Goal: Task Accomplishment & Management: Manage account settings

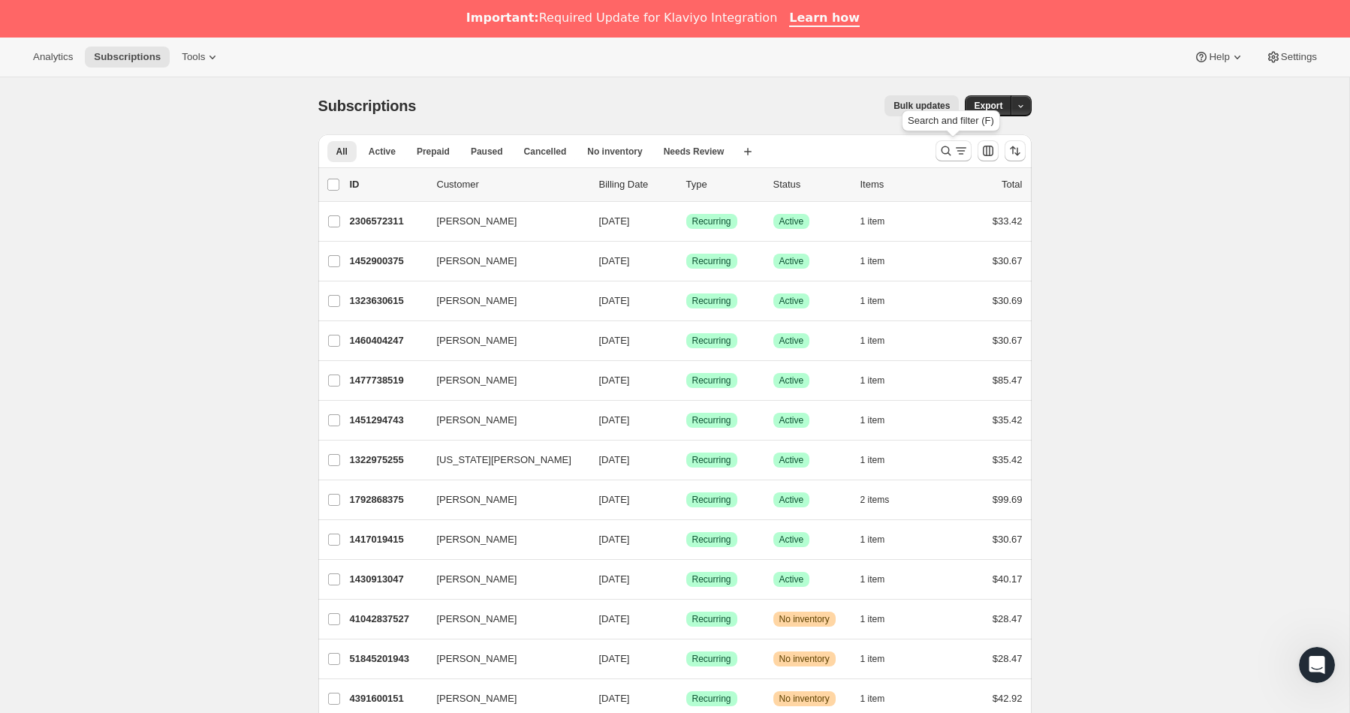
drag, startPoint x: 944, startPoint y: 149, endPoint x: 820, endPoint y: 179, distance: 127.5
click at [944, 149] on icon "Search and filter results" at bounding box center [946, 150] width 15 height 15
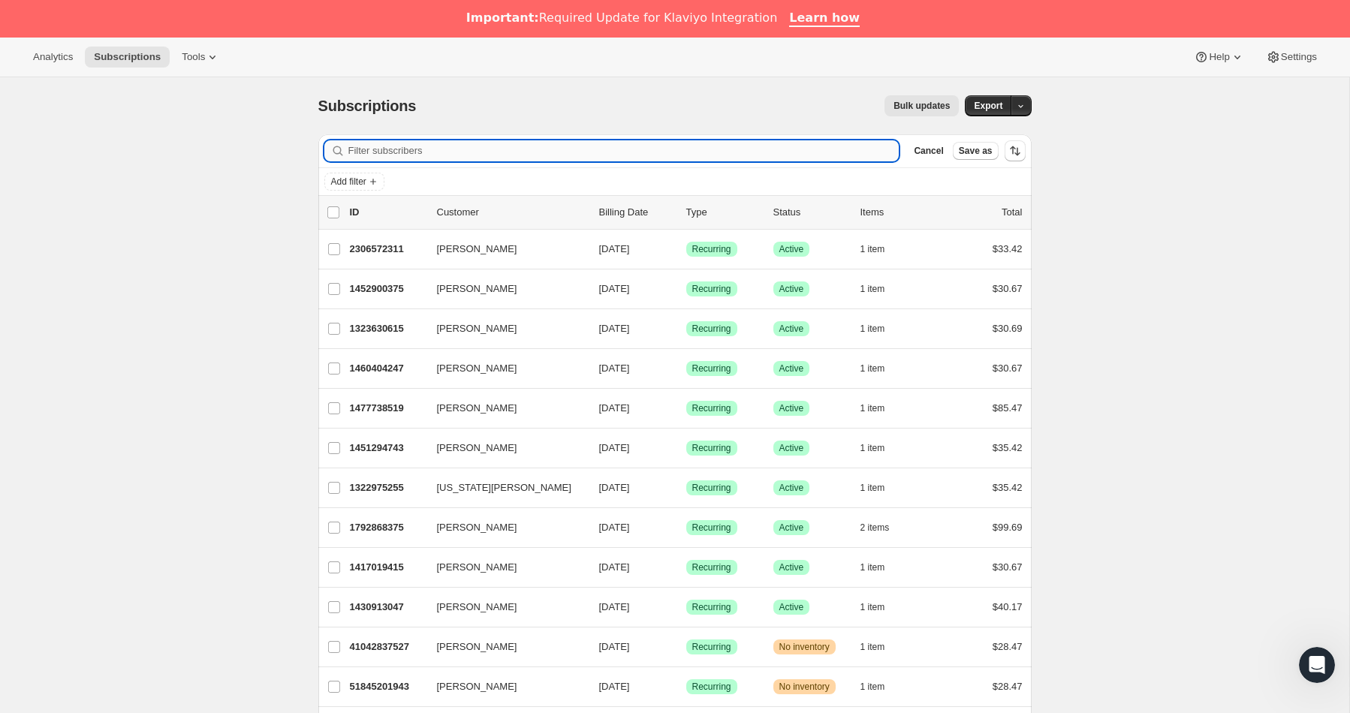
paste input "[PERSON_NAME] <[EMAIL_ADDRESS][DOMAIN_NAME]>"
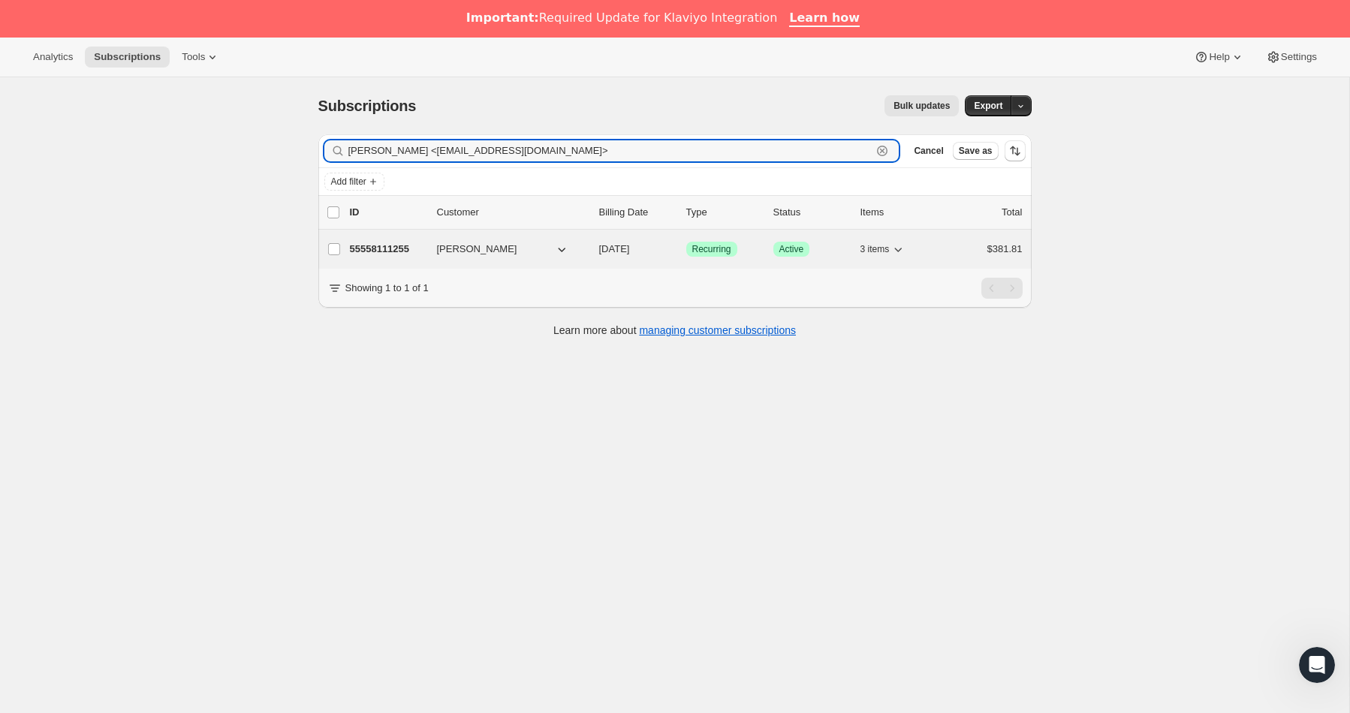
type input "[PERSON_NAME] <[EMAIL_ADDRESS][DOMAIN_NAME]>"
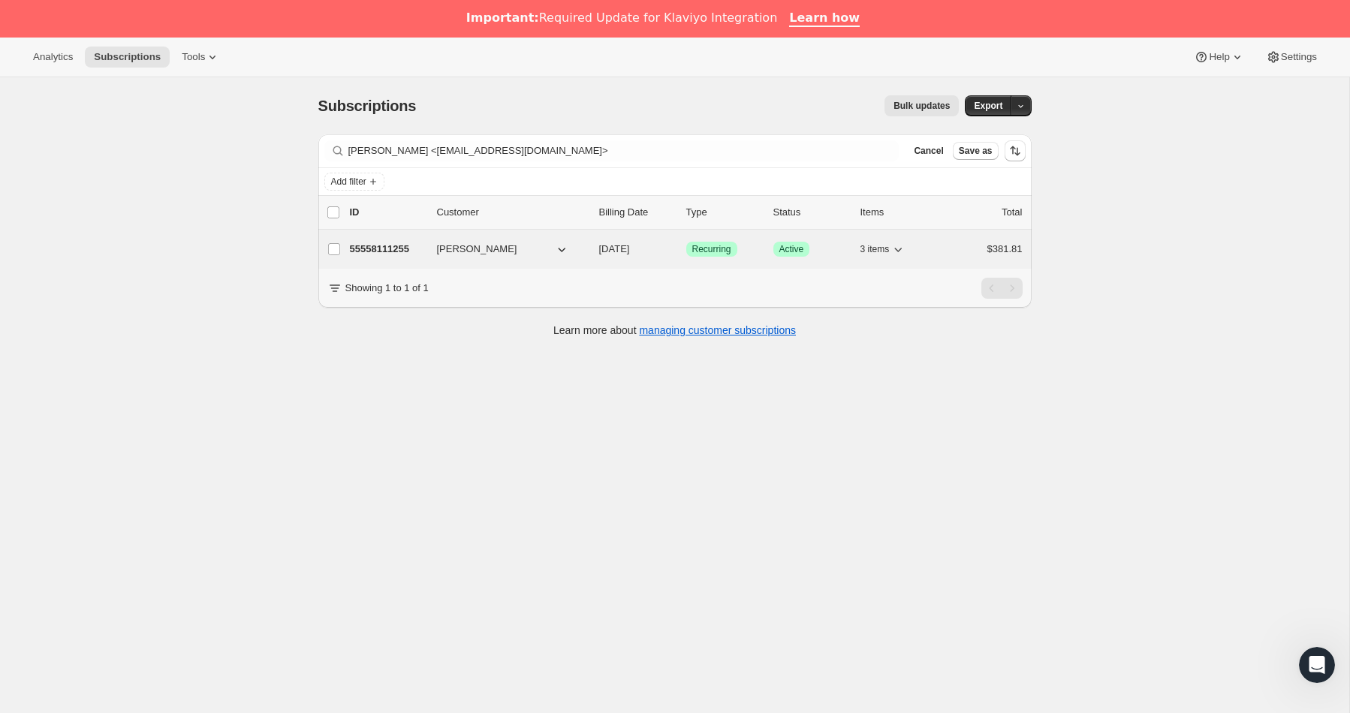
click at [394, 251] on p "55558111255" at bounding box center [387, 249] width 75 height 15
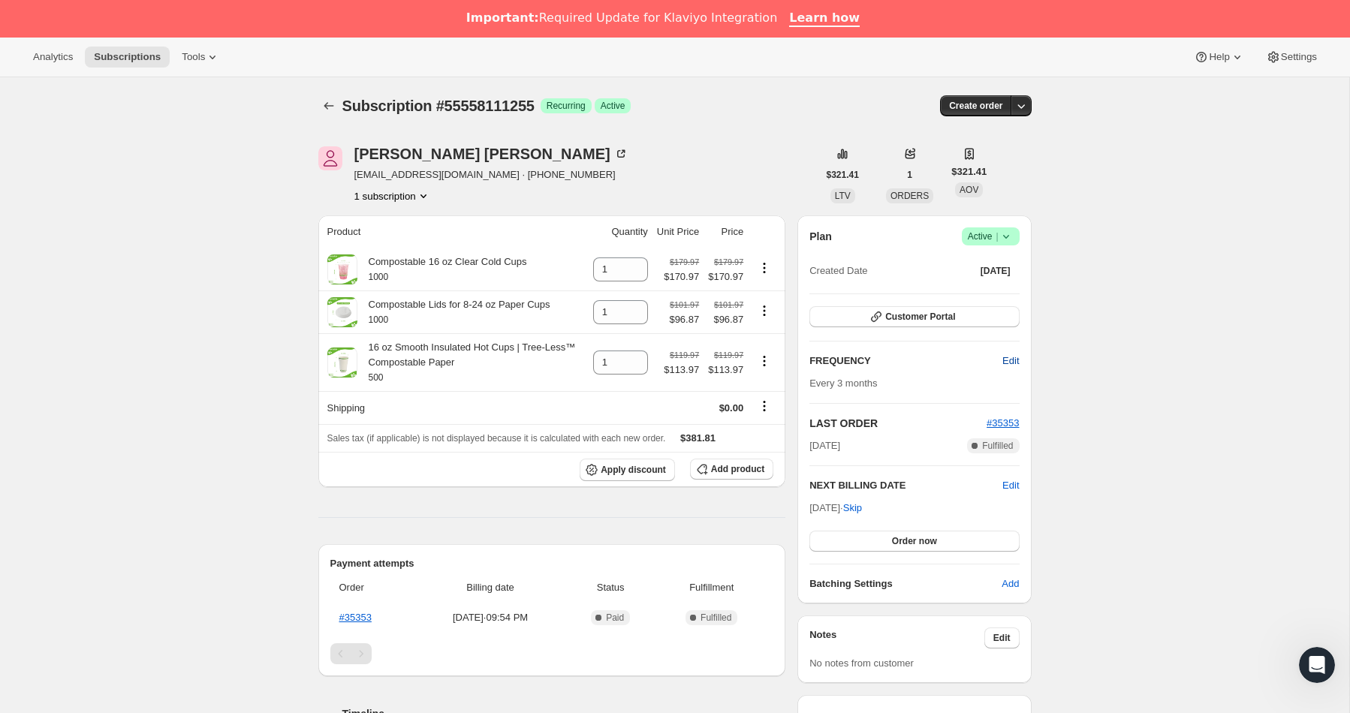
click at [1006, 357] on span "Edit" at bounding box center [1010, 361] width 17 height 15
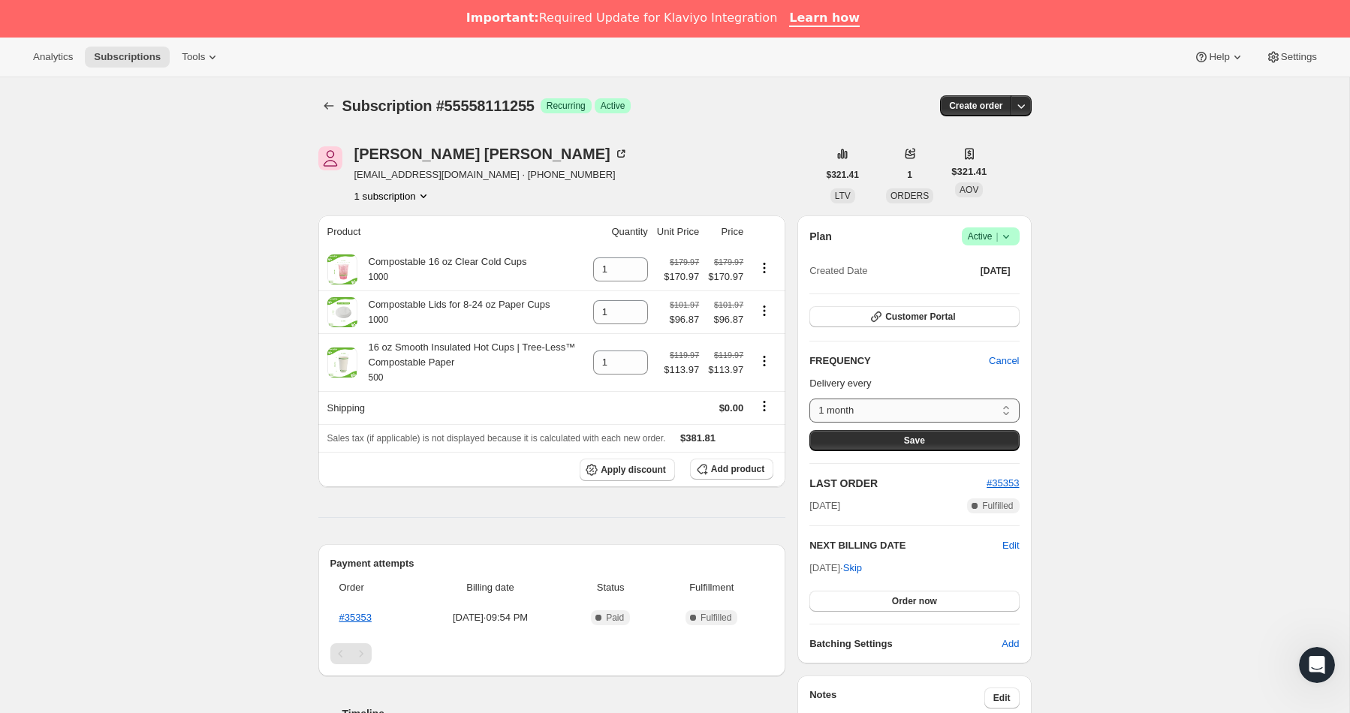
click at [924, 406] on select "1 month 2 months 3 months 6 months Custom..." at bounding box center [914, 411] width 210 height 24
select select "MONTH#3"
click at [809, 399] on select "1 month 2 months 3 months 6 months Custom..." at bounding box center [914, 411] width 210 height 24
click at [907, 436] on span "Save" at bounding box center [914, 441] width 21 height 12
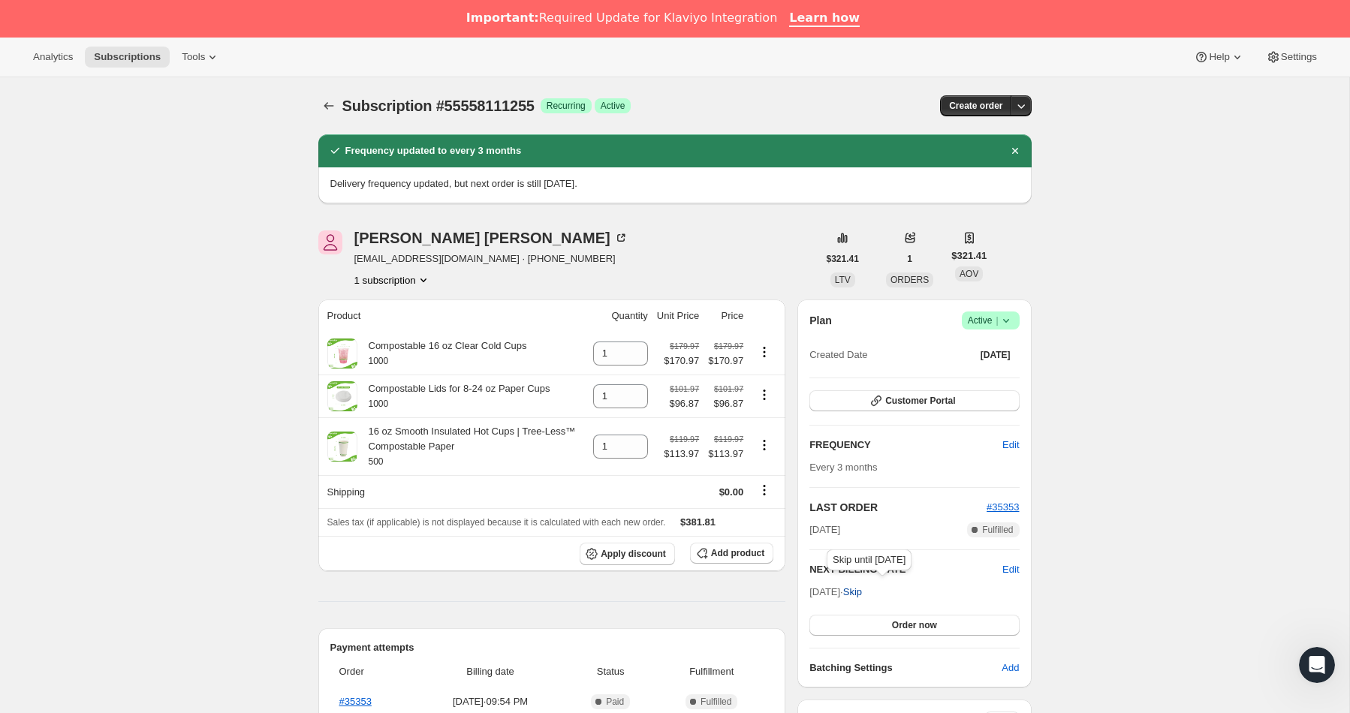
click at [862, 592] on span "Skip" at bounding box center [852, 592] width 19 height 15
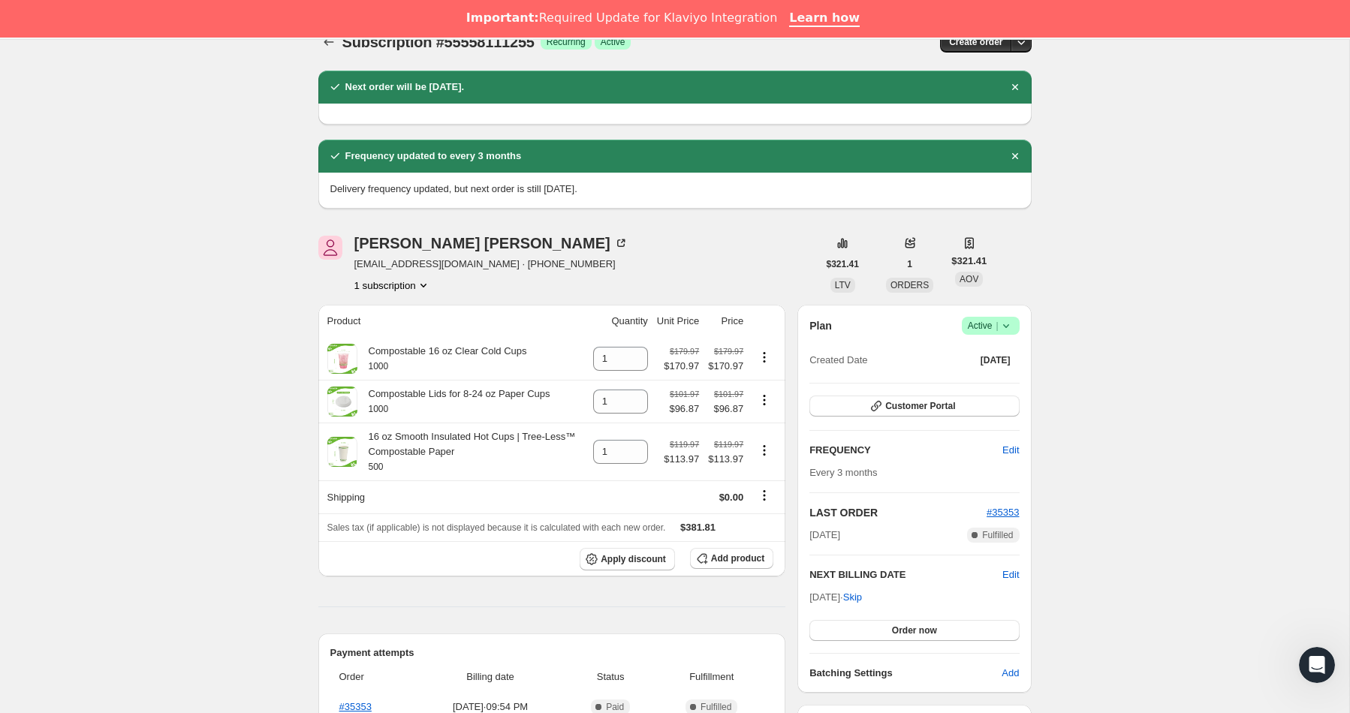
scroll to position [80, 0]
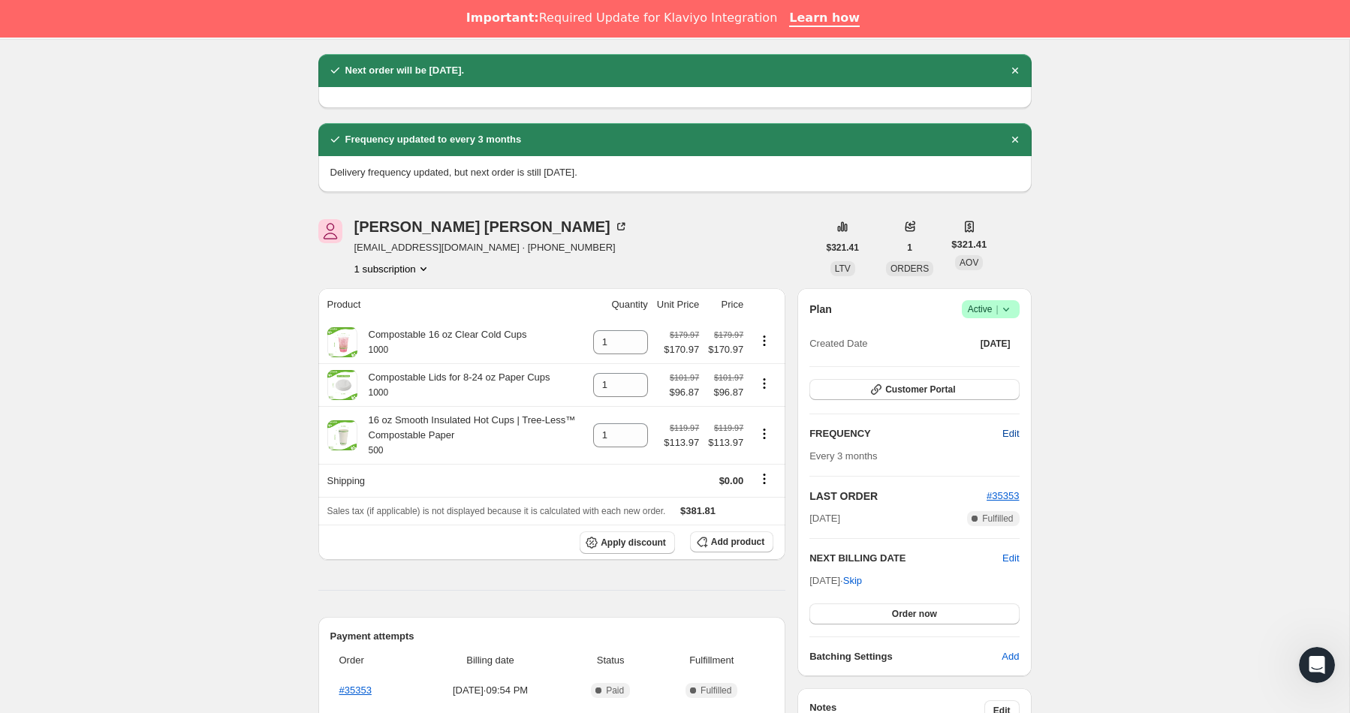
click at [1014, 430] on span "Edit" at bounding box center [1010, 434] width 17 height 15
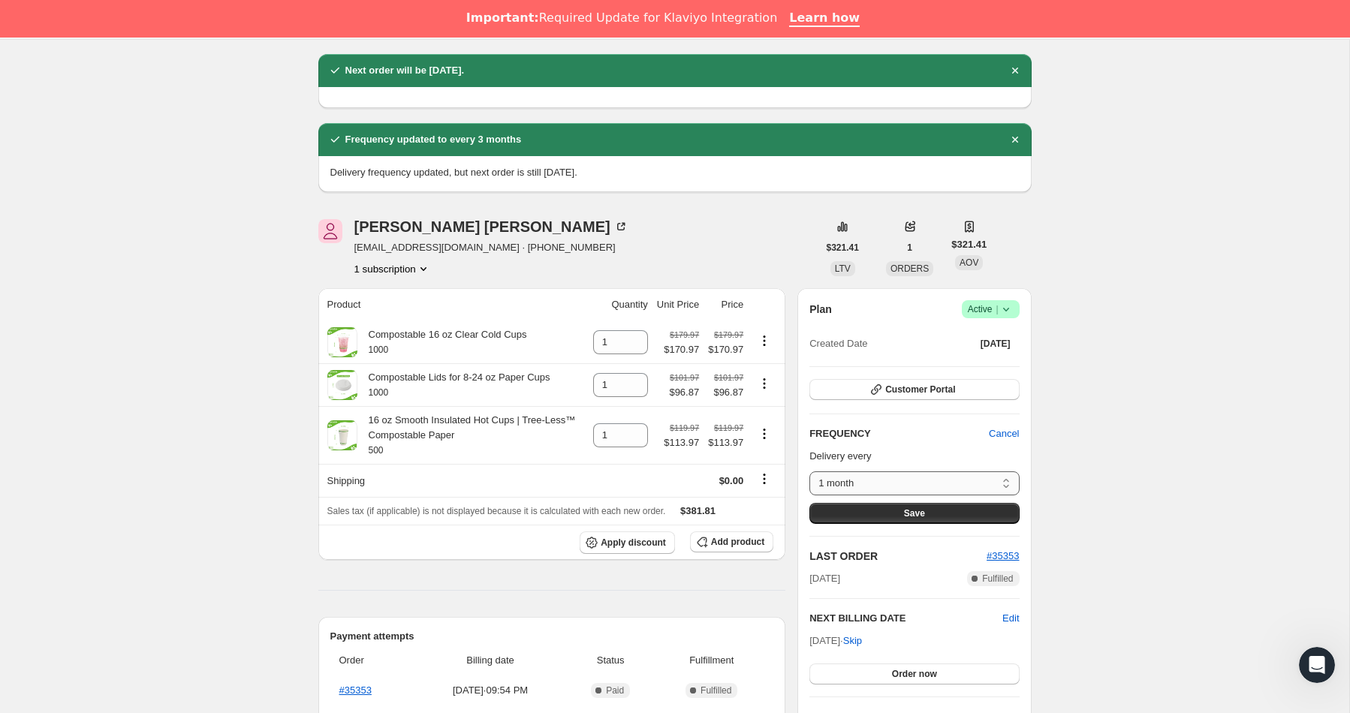
click at [1004, 487] on select "1 month 2 months 3 months 6 months Custom..." at bounding box center [914, 484] width 210 height 24
select select "MONTH#3"
click at [809, 472] on select "1 month 2 months 3 months 6 months Custom..." at bounding box center [914, 484] width 210 height 24
click at [903, 520] on button "Save" at bounding box center [914, 513] width 210 height 21
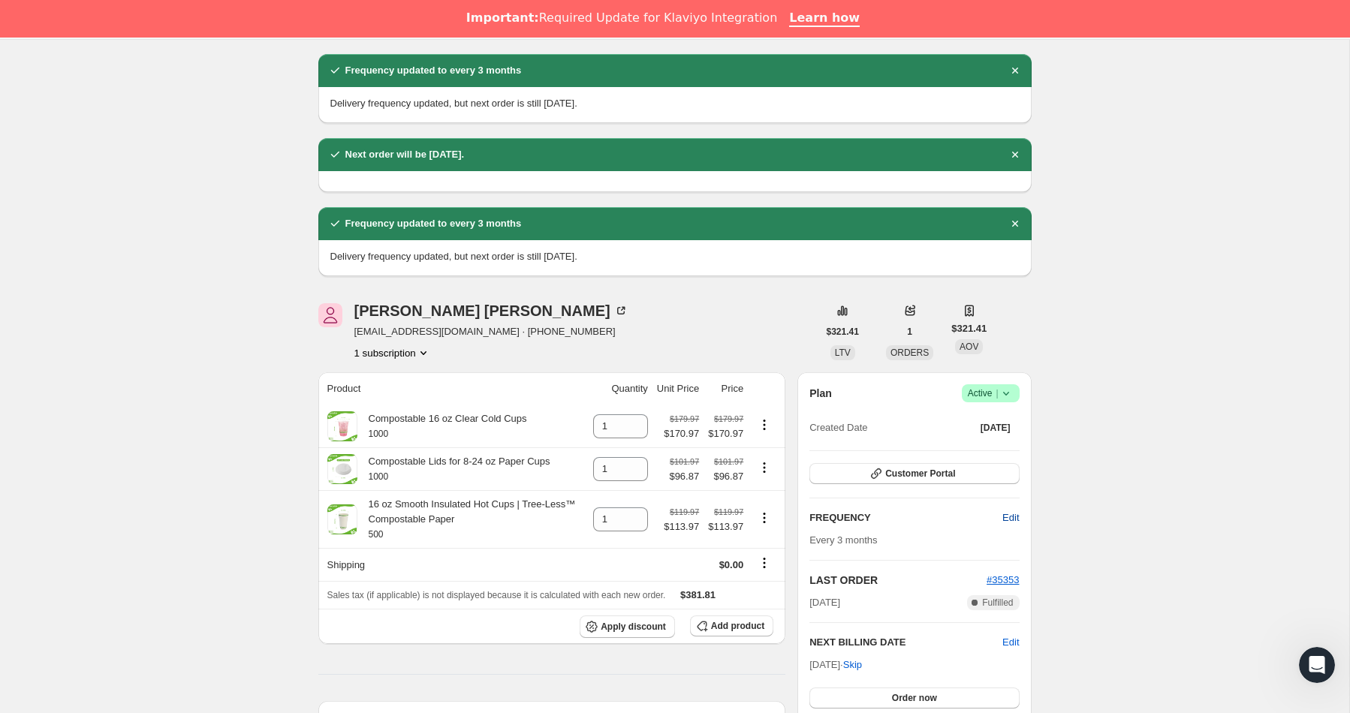
click at [1005, 519] on span "Edit" at bounding box center [1010, 518] width 17 height 15
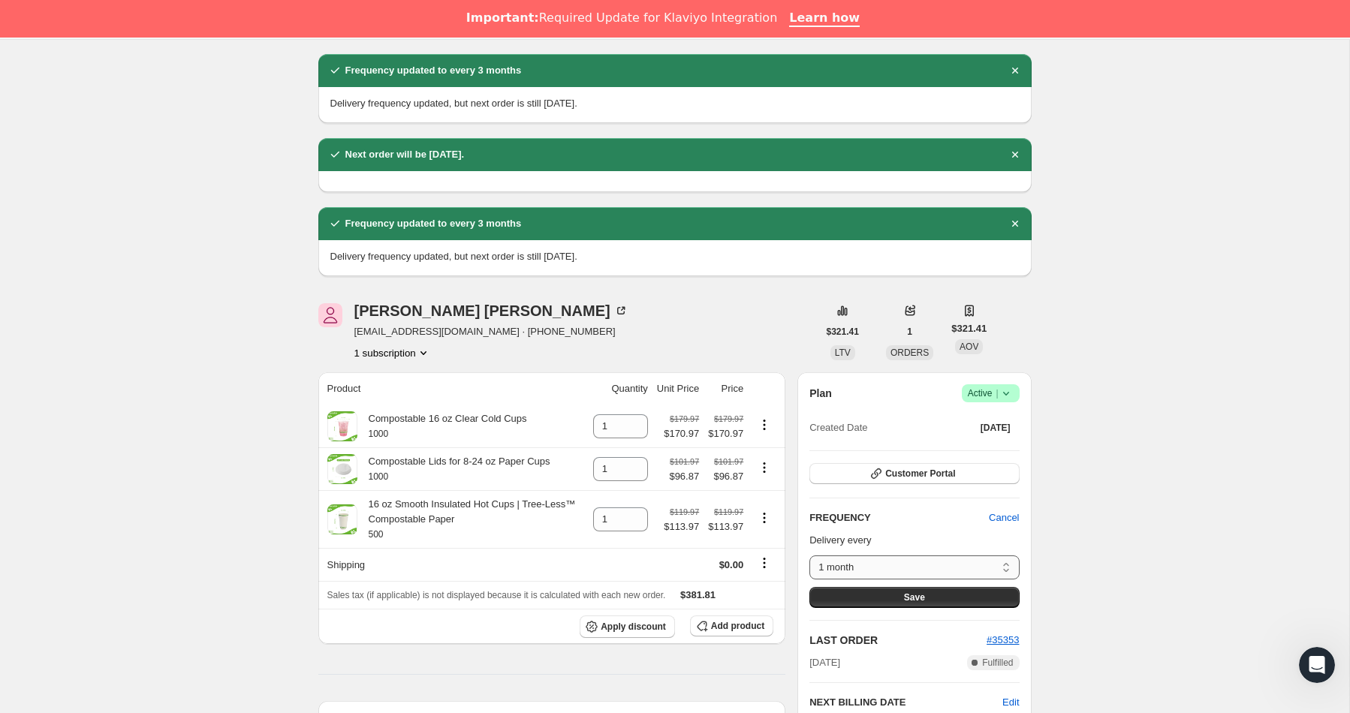
click at [1003, 571] on select "1 month 2 months 3 months 6 months Custom..." at bounding box center [914, 568] width 210 height 24
select select "MONTH#3"
click at [809, 556] on select "1 month 2 months 3 months 6 months Custom..." at bounding box center [914, 568] width 210 height 24
click at [875, 598] on button "Save" at bounding box center [914, 597] width 210 height 21
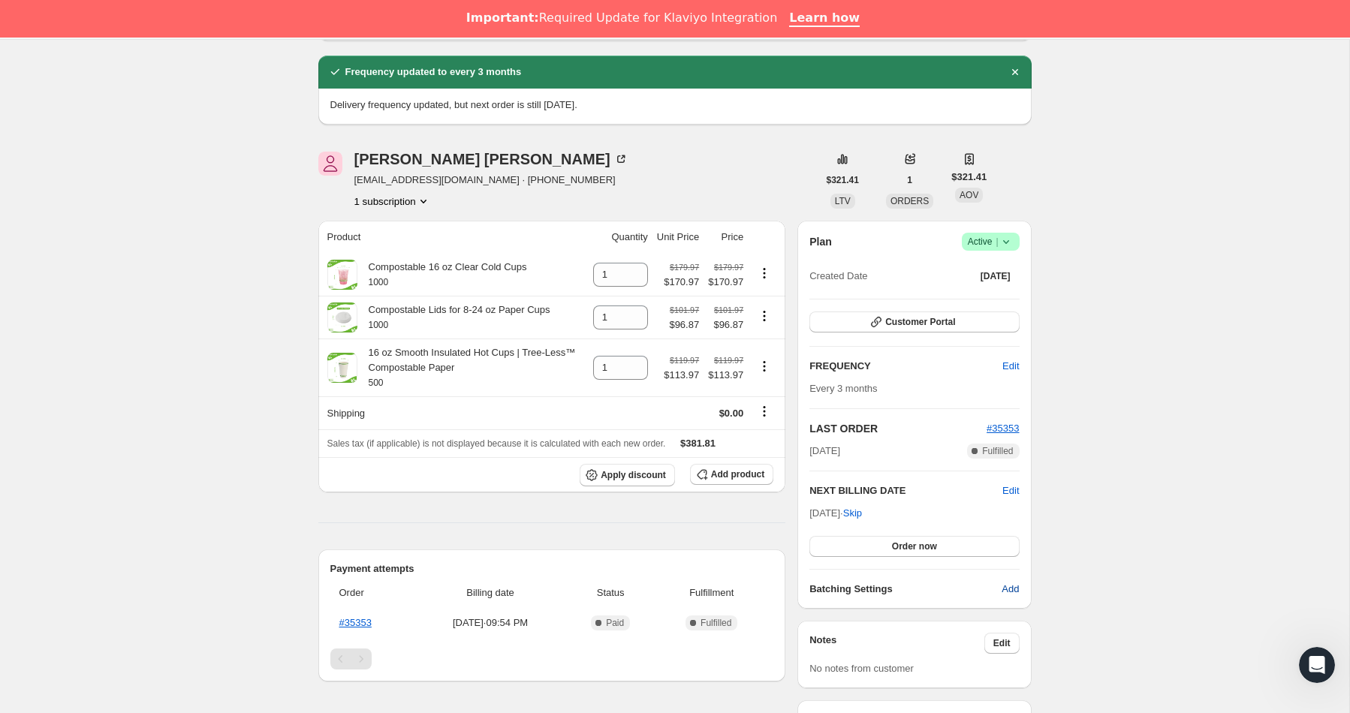
scroll to position [319, 0]
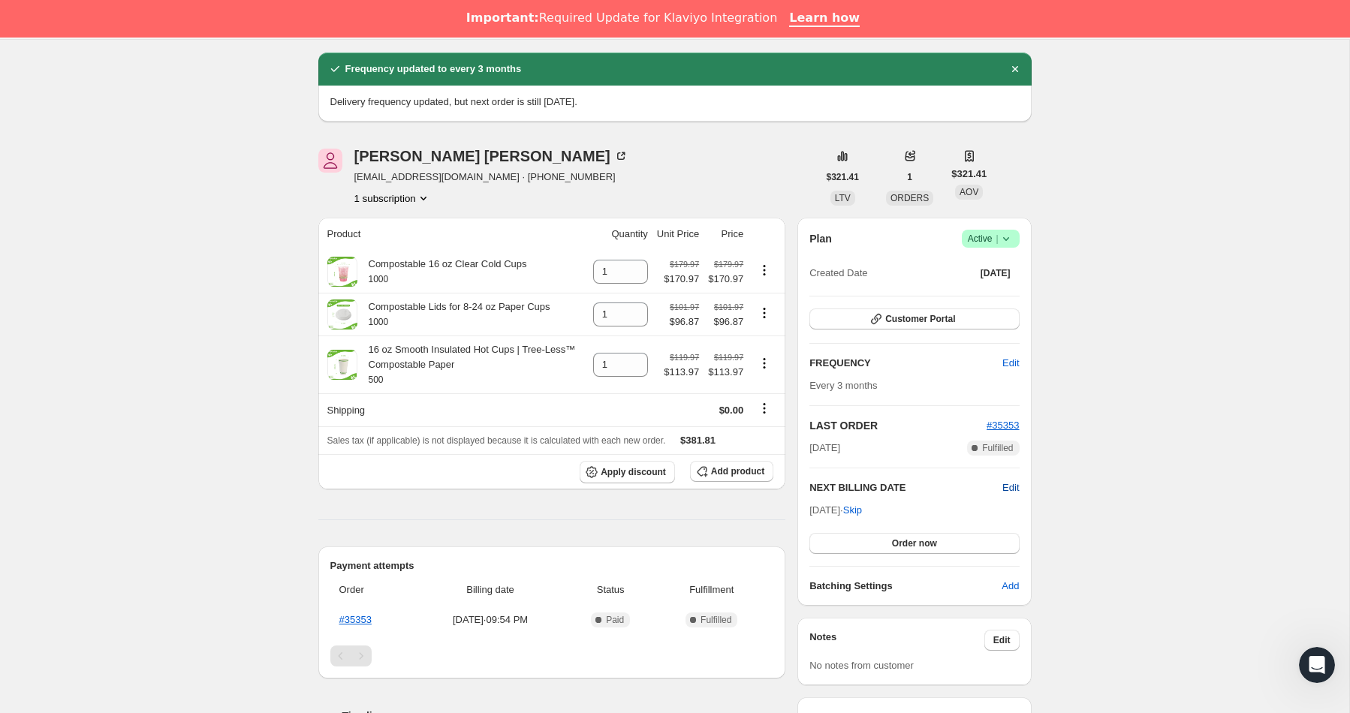
click at [1019, 483] on span "Edit" at bounding box center [1010, 488] width 17 height 15
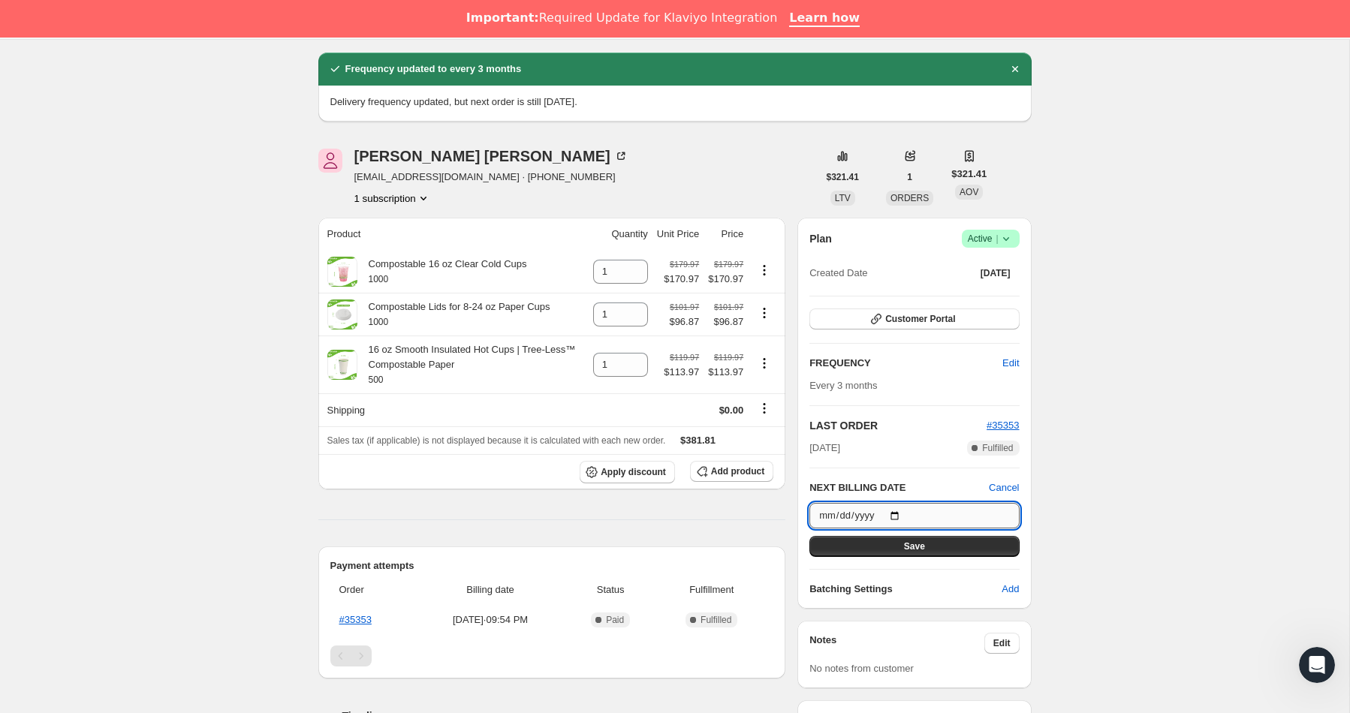
click at [901, 514] on input "[DATE]" at bounding box center [914, 516] width 210 height 26
type input "[DATE]"
click at [899, 546] on button "Save" at bounding box center [914, 546] width 210 height 21
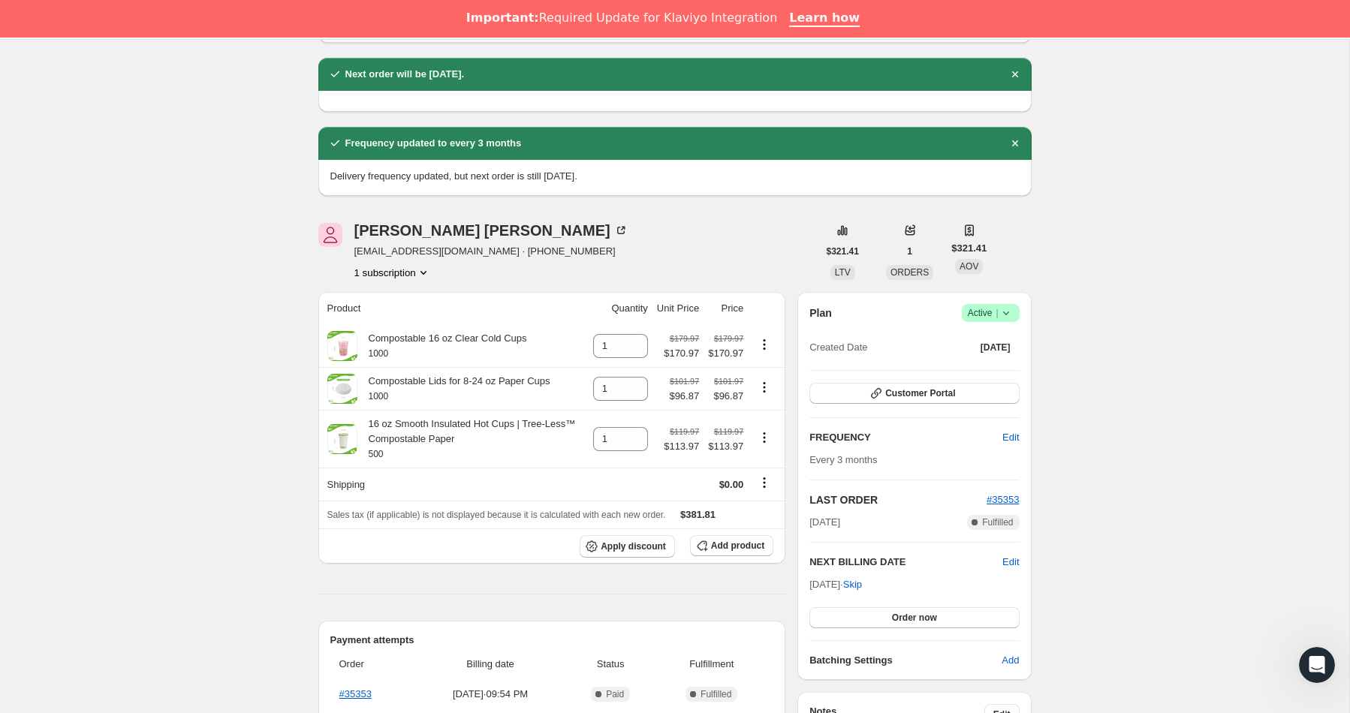
scroll to position [240, 0]
